Goal: Task Accomplishment & Management: Manage account settings

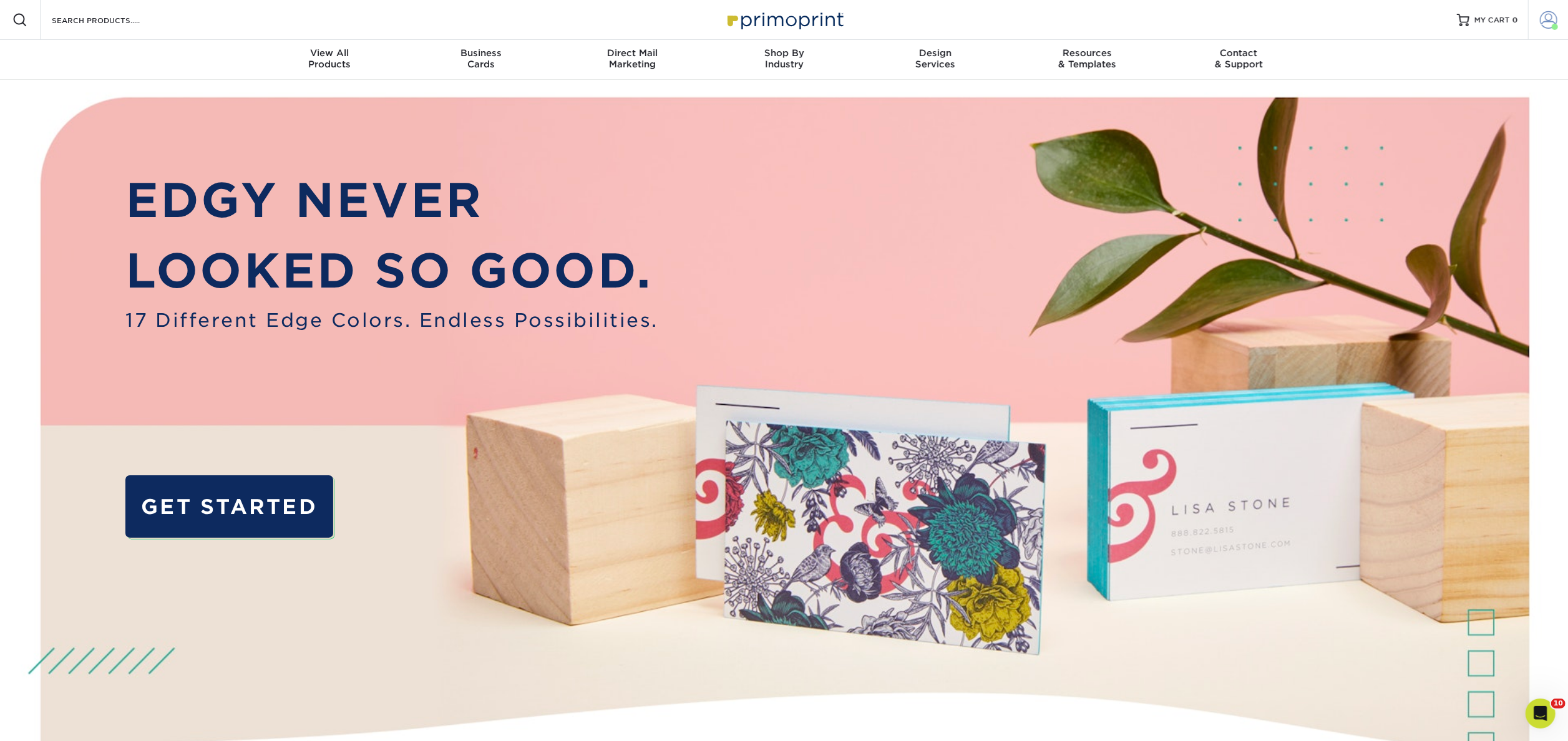
click at [1545, 24] on span at bounding box center [1548, 20] width 18 height 18
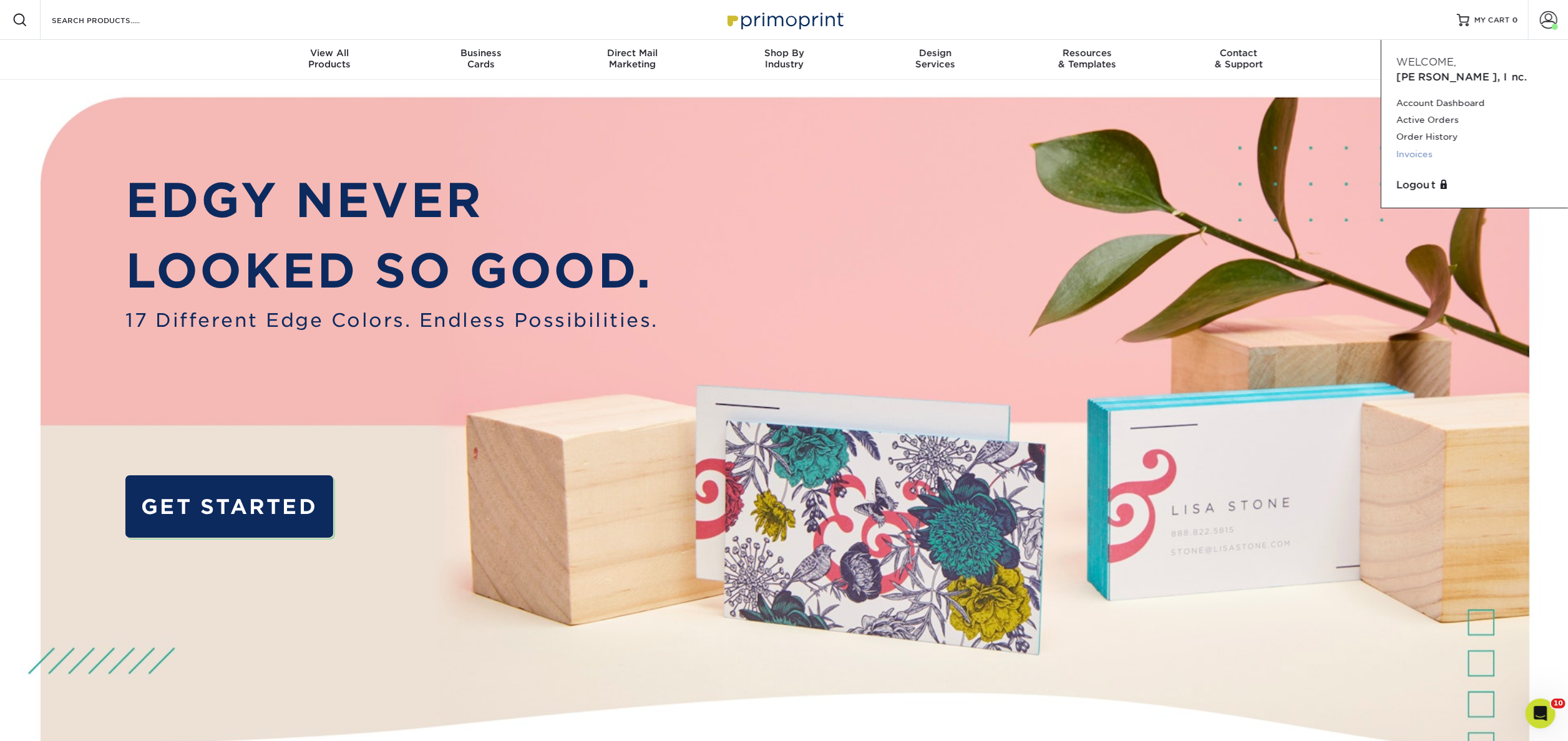
click at [1413, 146] on link "Invoices" at bounding box center [1475, 154] width 156 height 17
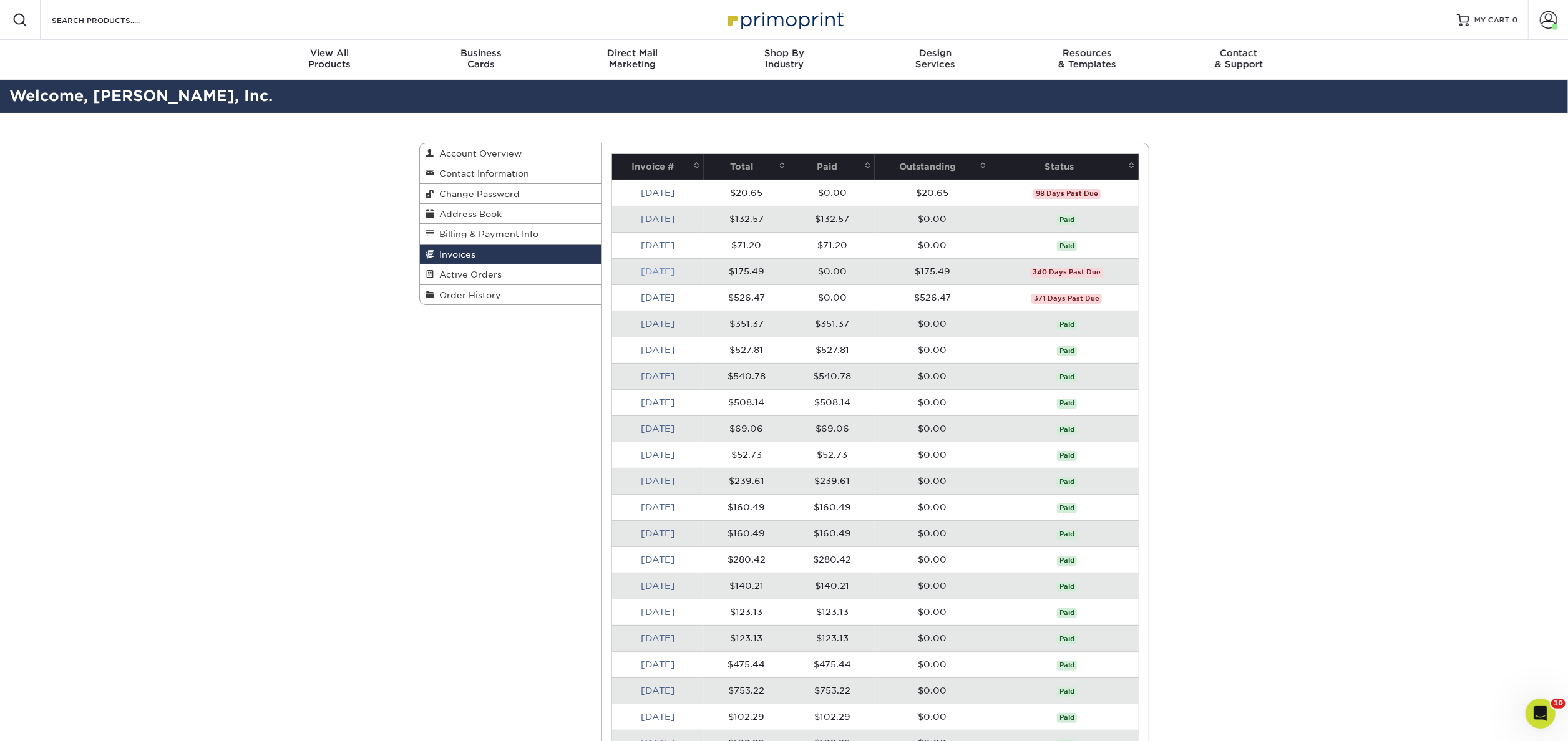
click at [660, 270] on link "[DATE]" at bounding box center [657, 271] width 34 height 10
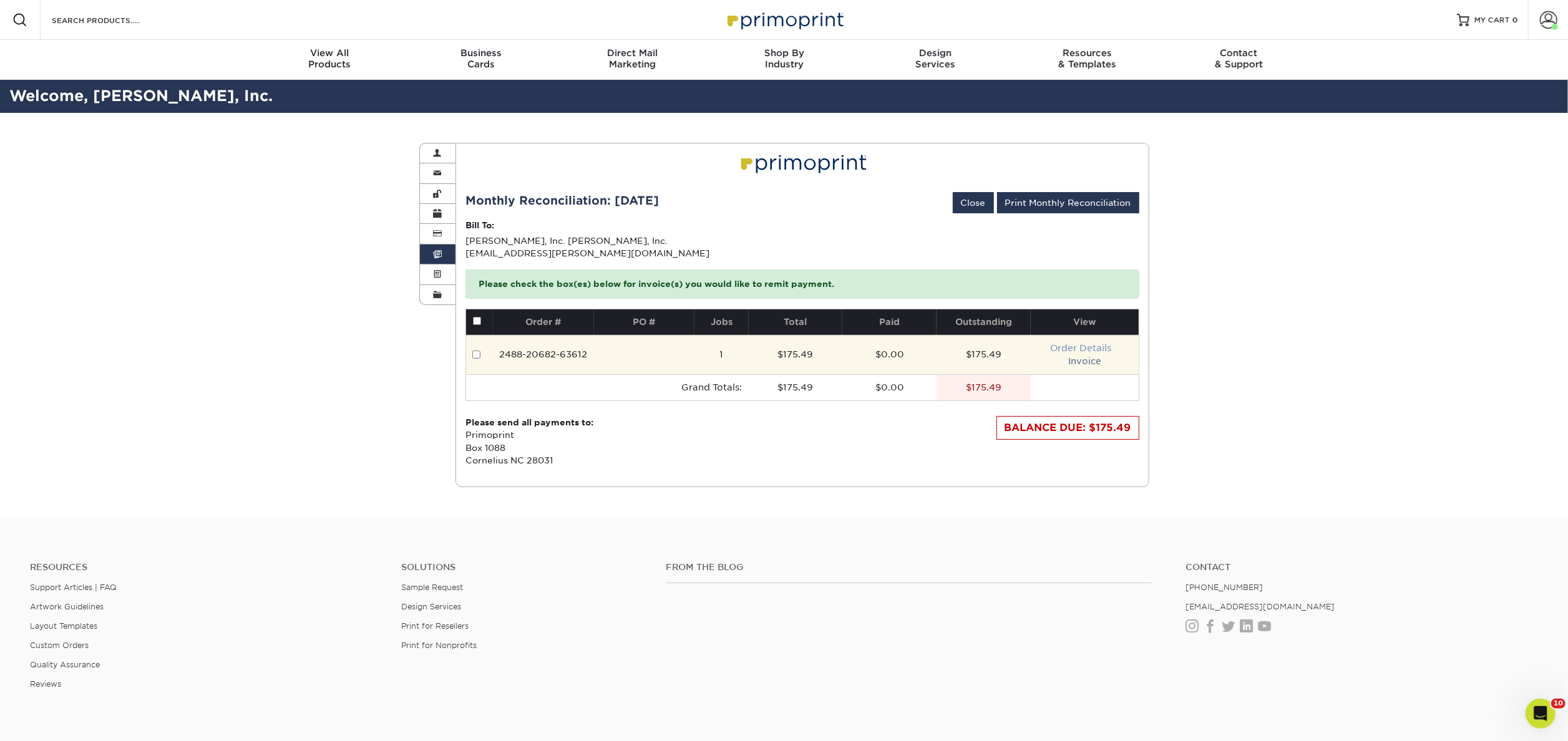
click at [1074, 348] on link "Order Details" at bounding box center [1080, 348] width 61 height 10
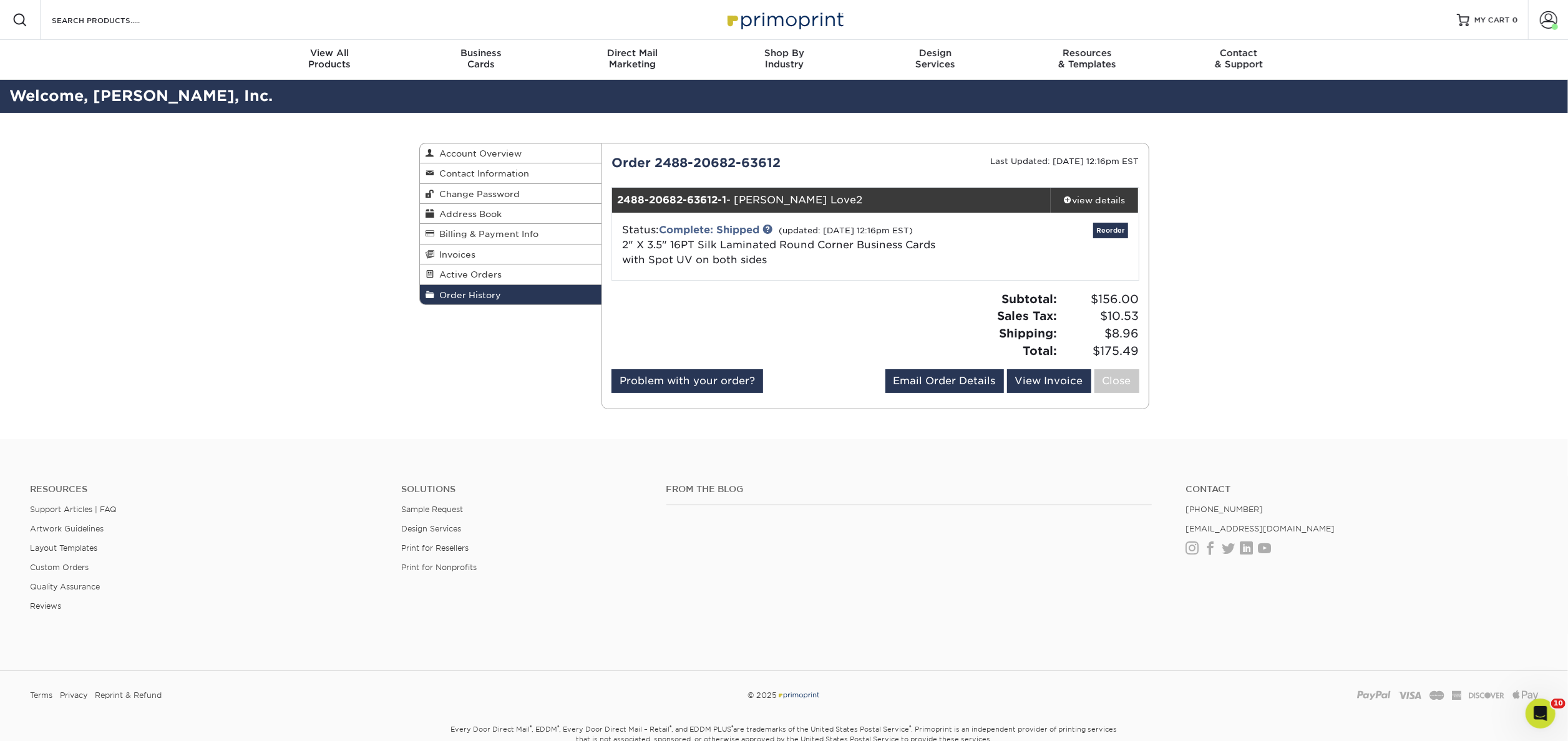
scroll to position [1, 0]
